Goal: Transaction & Acquisition: Purchase product/service

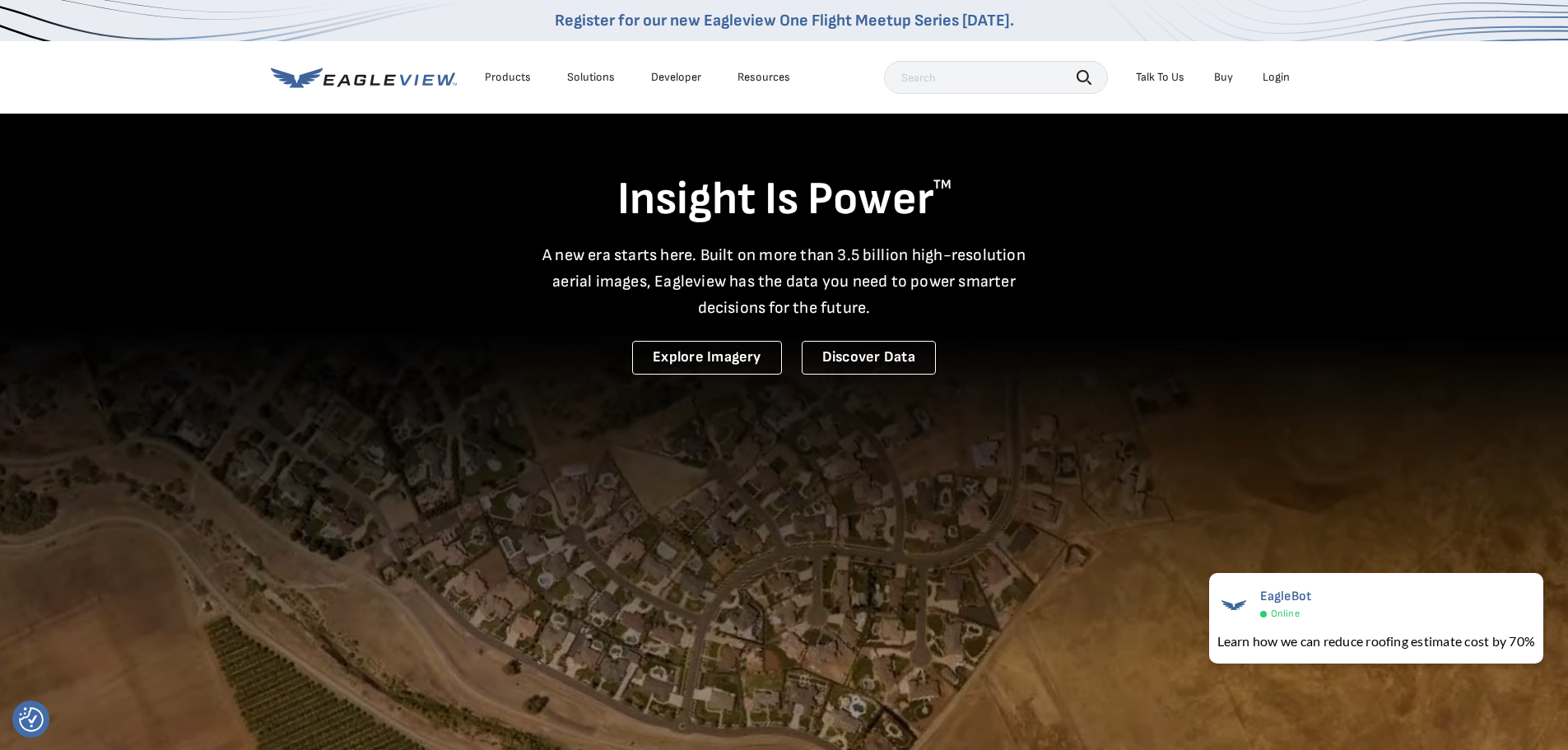
click at [1282, 71] on div "Login" at bounding box center [1276, 77] width 27 height 15
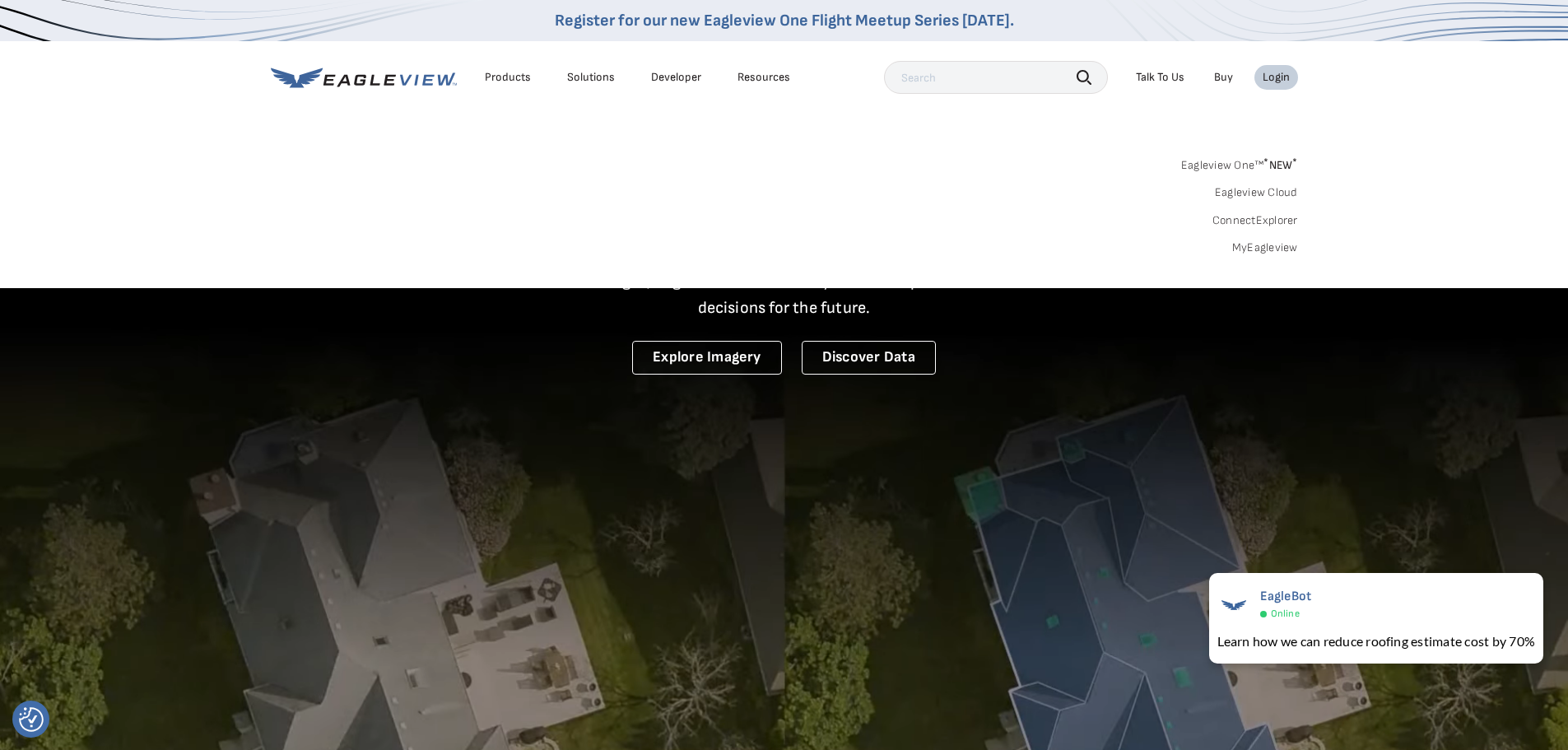
click at [1250, 159] on link "Eagleview One™ * NEW *" at bounding box center [1240, 162] width 117 height 19
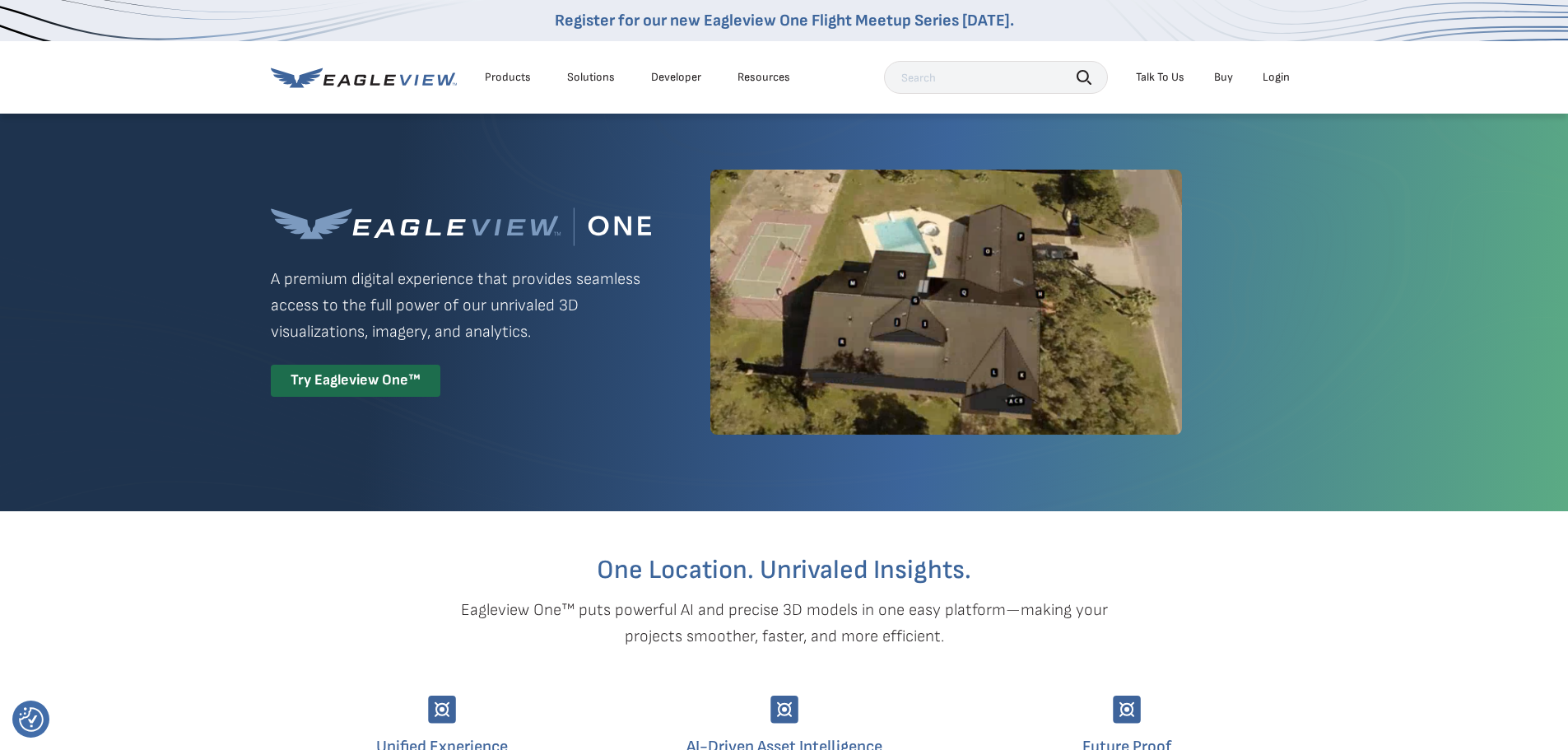
click at [1276, 71] on div "Login" at bounding box center [1276, 77] width 27 height 15
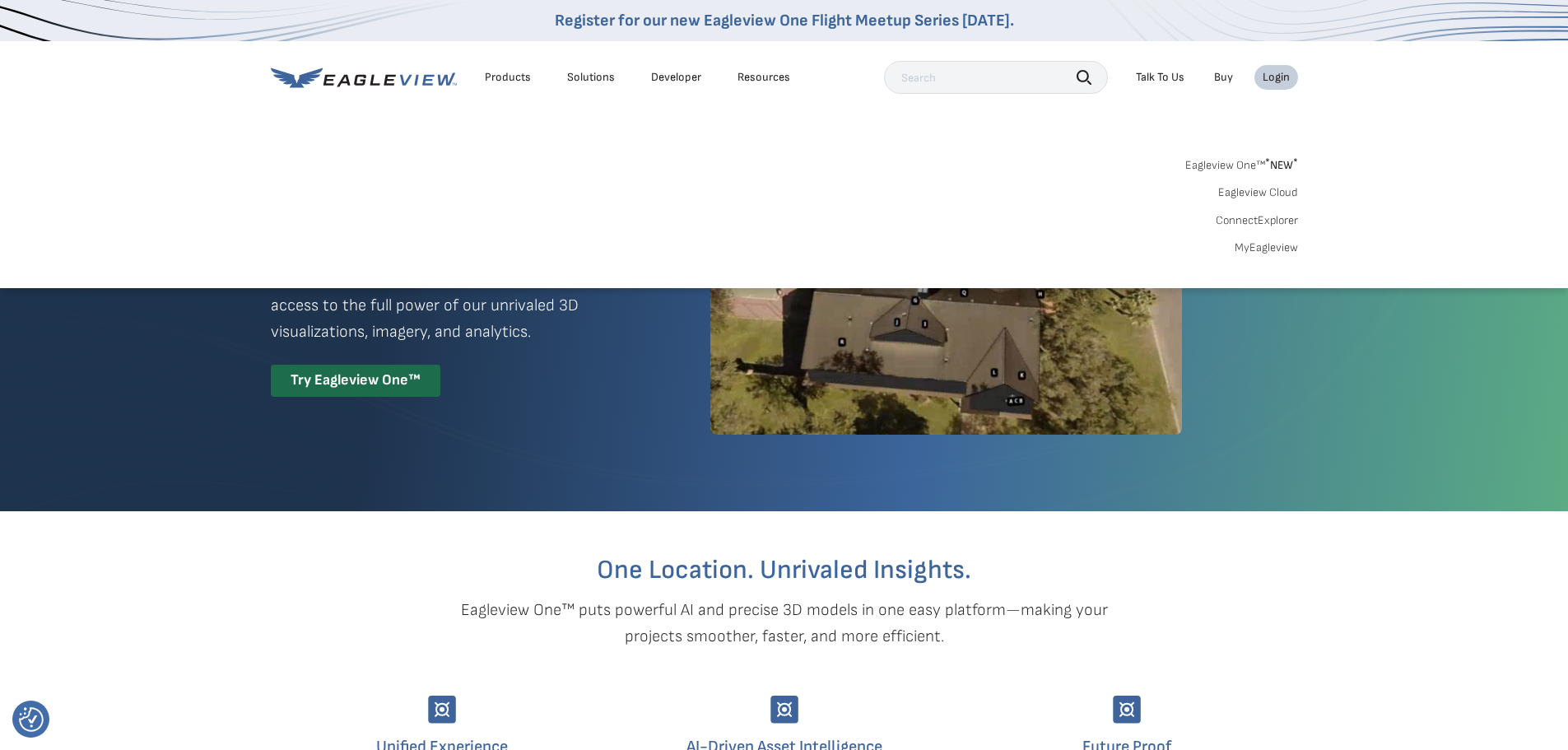
click at [1274, 247] on link "MyEagleview" at bounding box center [1266, 248] width 63 height 15
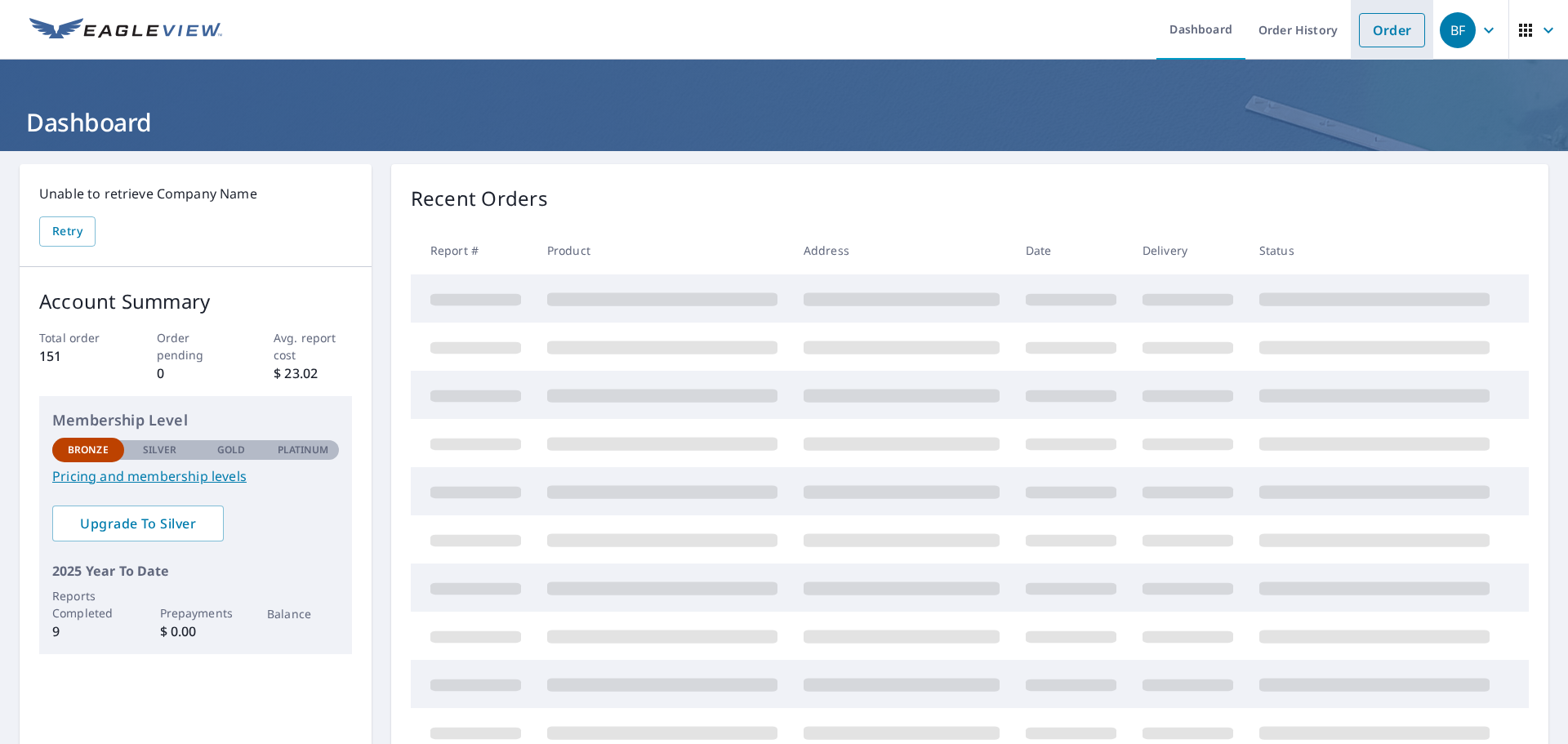
click at [1386, 29] on link "Order" at bounding box center [1392, 30] width 66 height 34
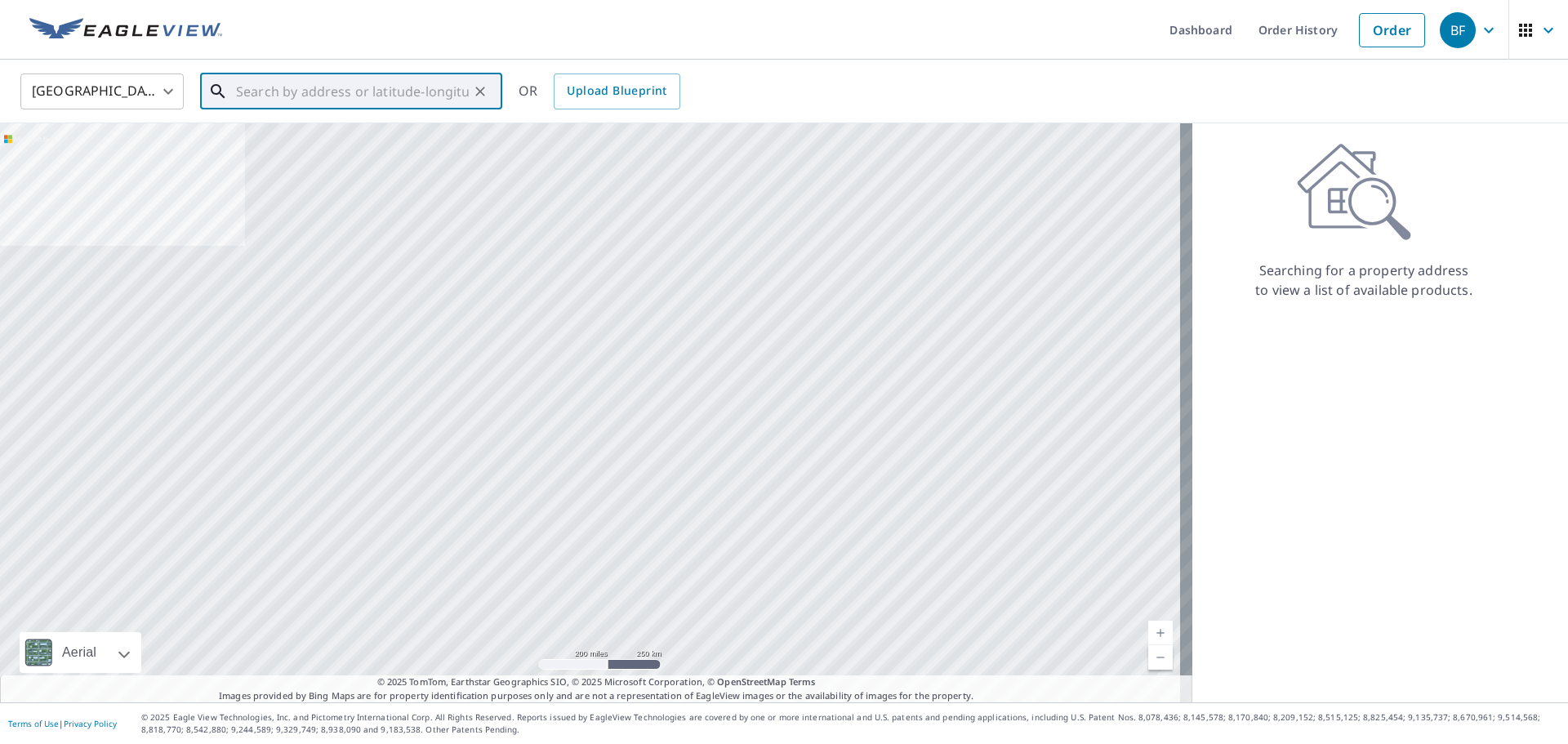
click at [319, 95] on input "text" at bounding box center [353, 91] width 233 height 46
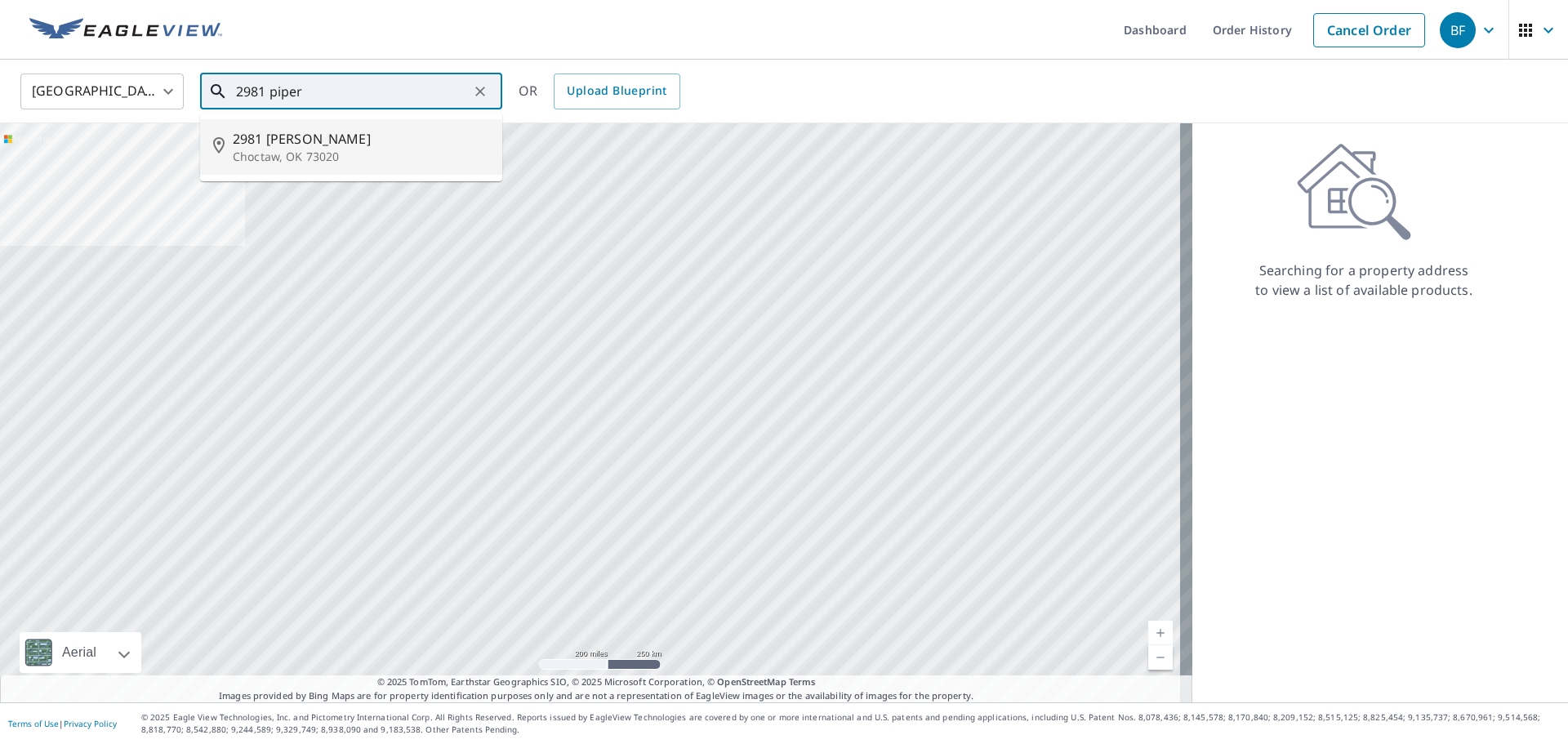
click at [308, 137] on span "2981 [PERSON_NAME]" at bounding box center [360, 139] width 256 height 19
type input "[STREET_ADDRESS][PERSON_NAME]"
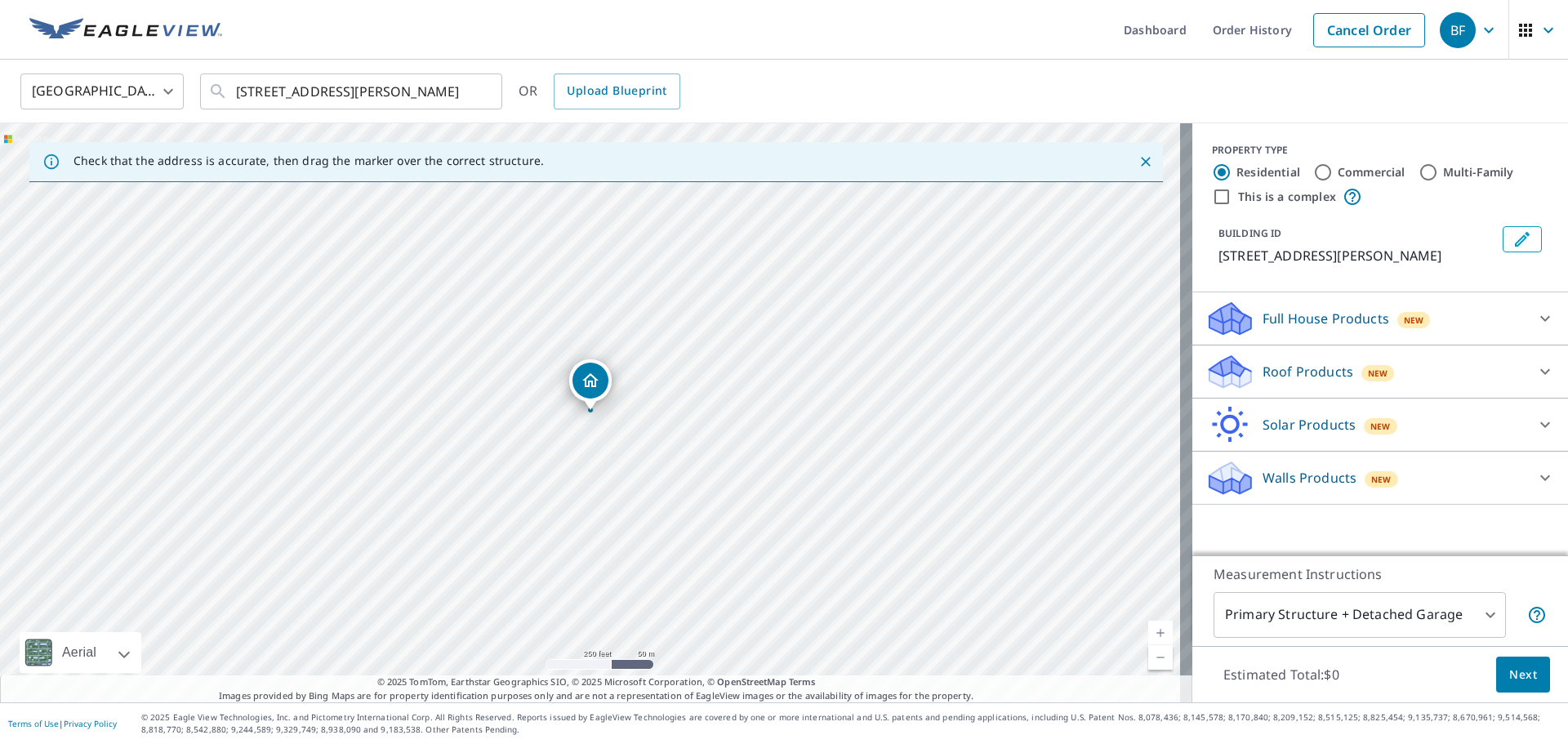
click at [1321, 370] on p "Roof Products" at bounding box center [1308, 372] width 91 height 19
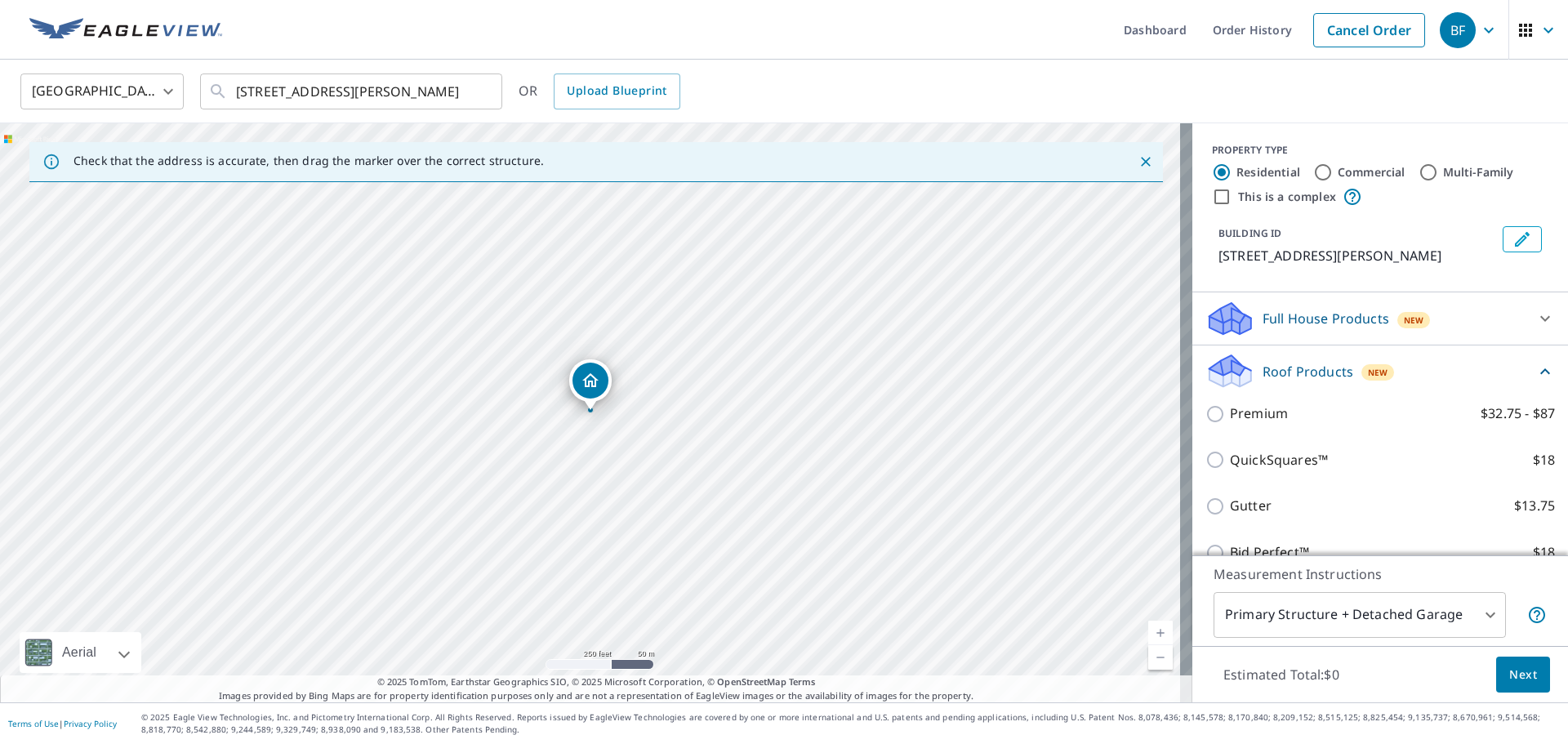
scroll to position [134, 0]
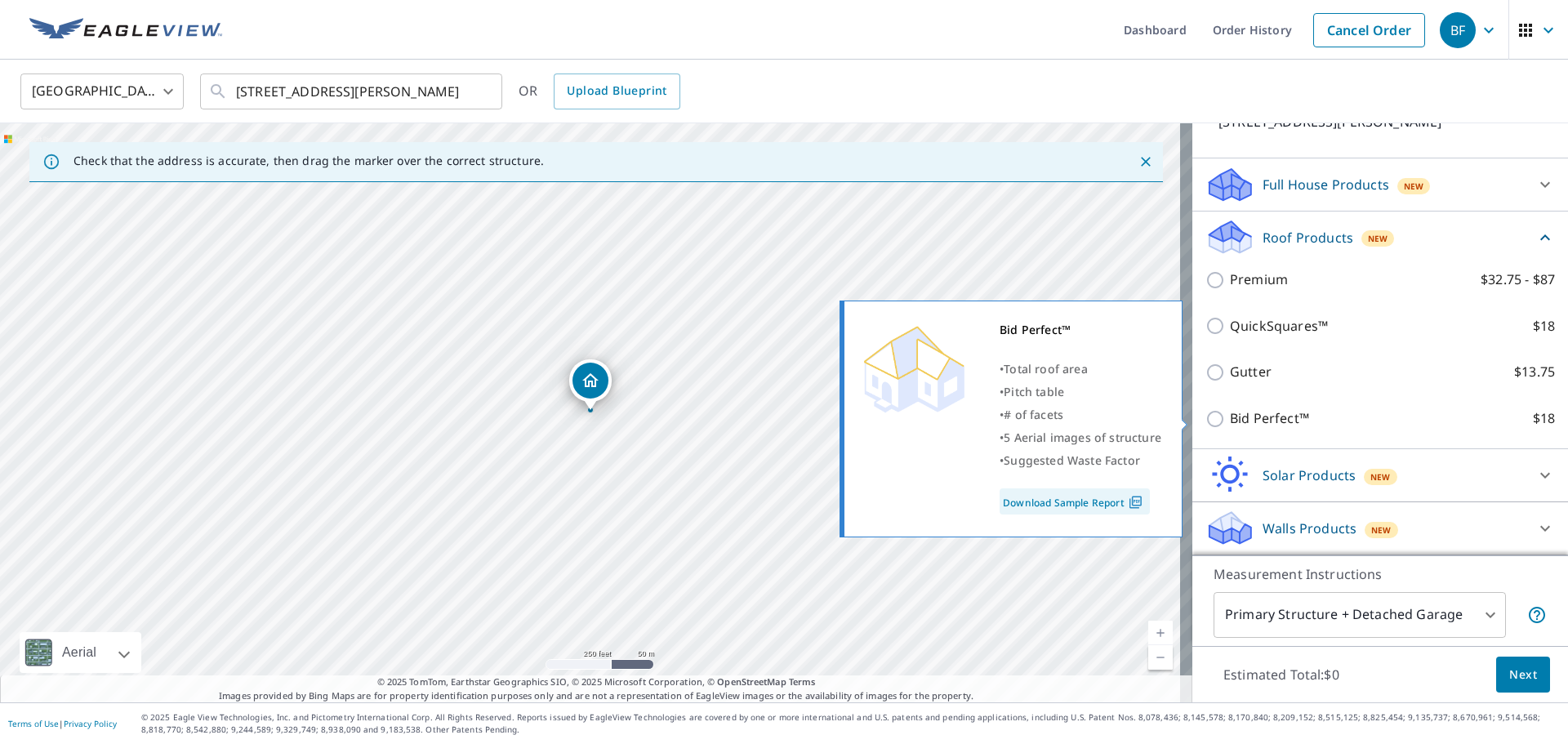
click at [1206, 417] on input "Bid Perfect™ $18" at bounding box center [1218, 419] width 24 height 19
checkbox input "true"
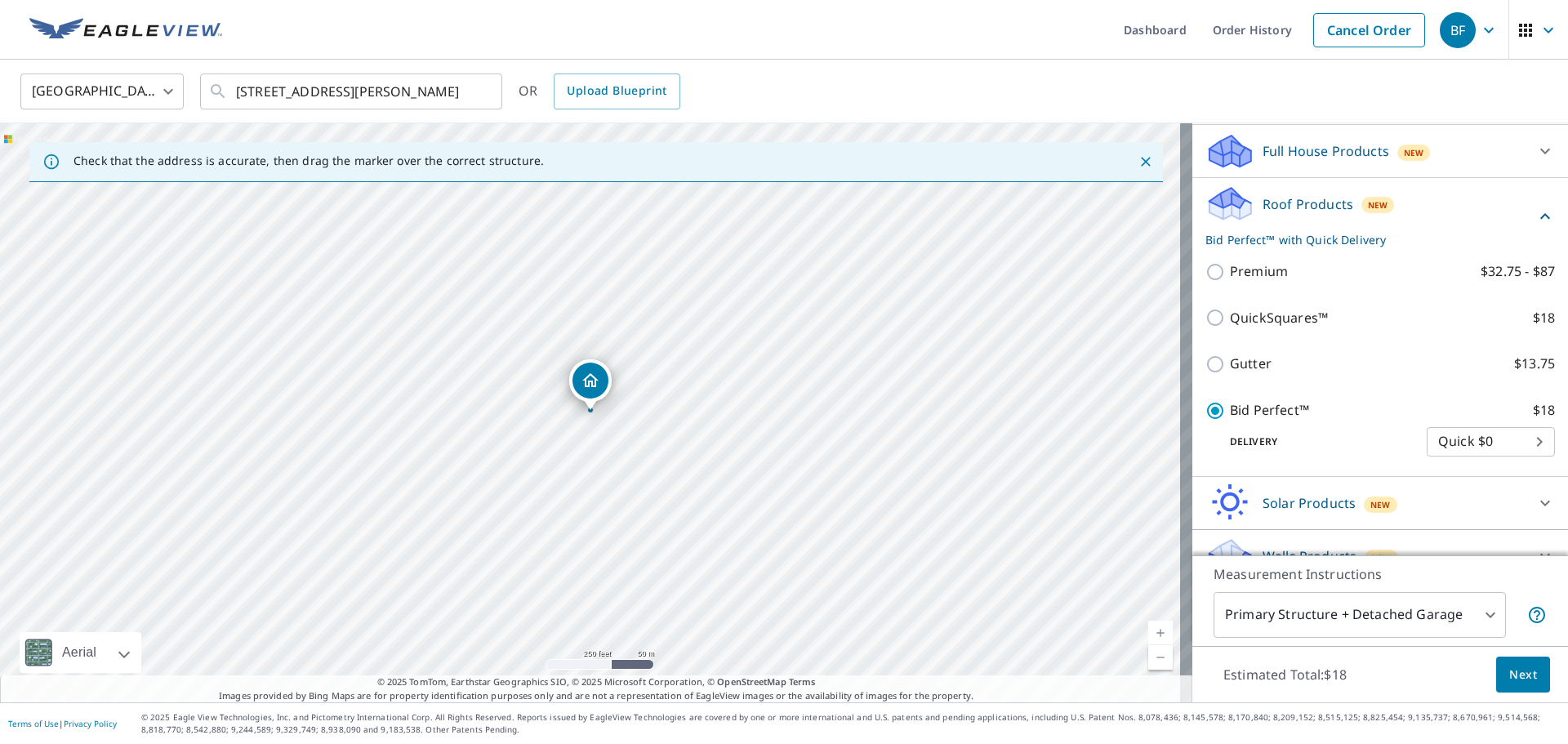
scroll to position [195, 0]
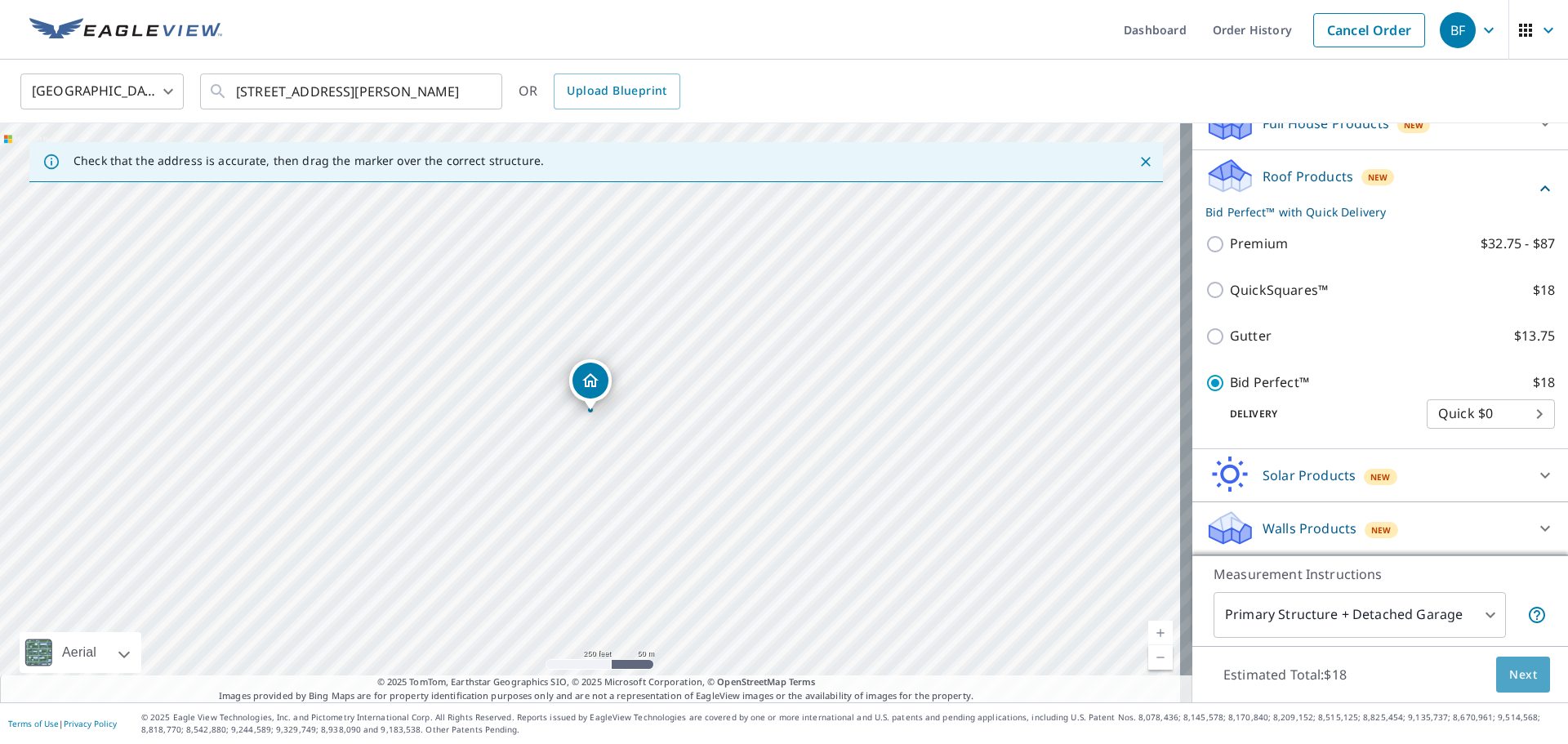
click at [1516, 677] on span "Next" at bounding box center [1523, 675] width 28 height 20
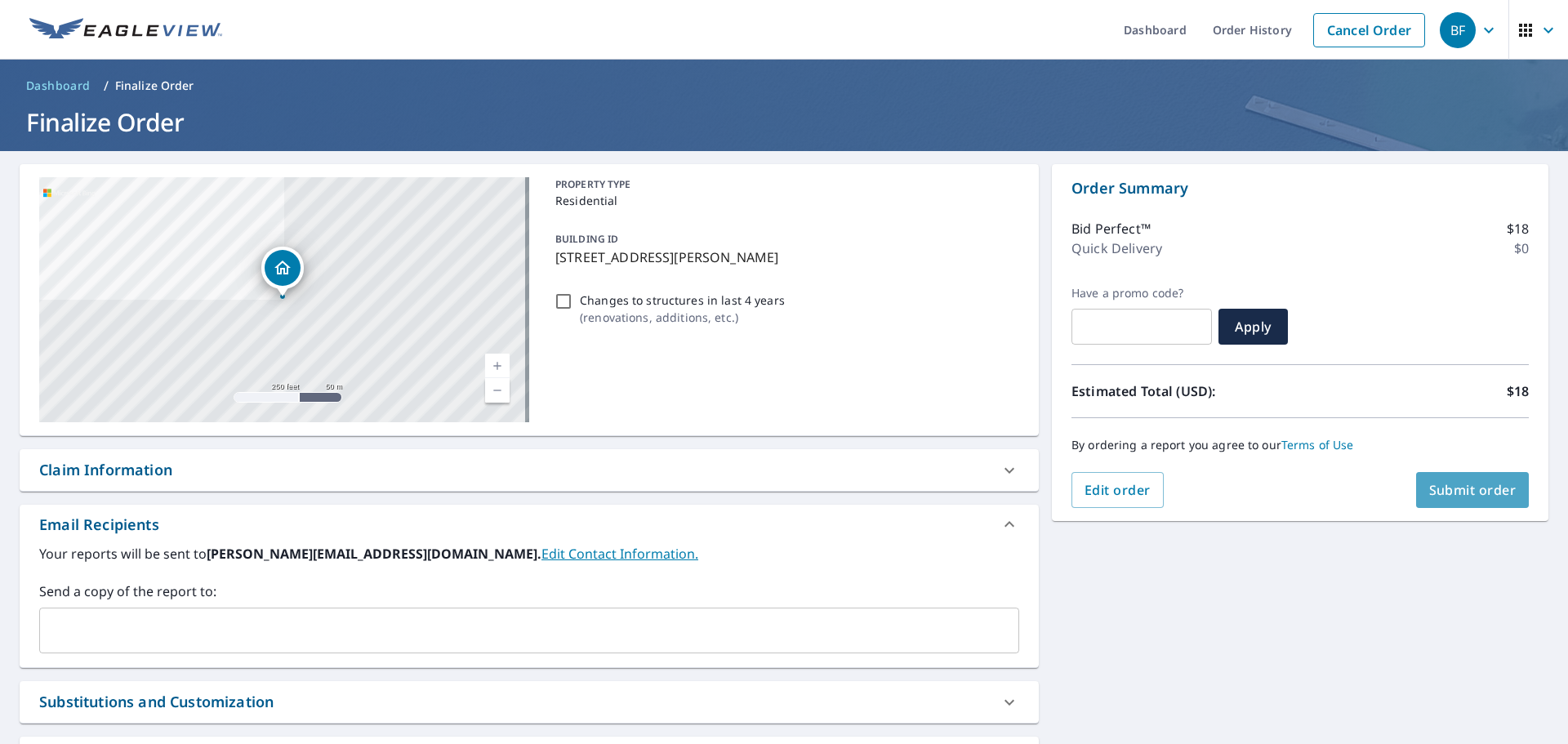
click at [1457, 481] on button "Submit order" at bounding box center [1474, 490] width 114 height 36
